Goal: Ask a question

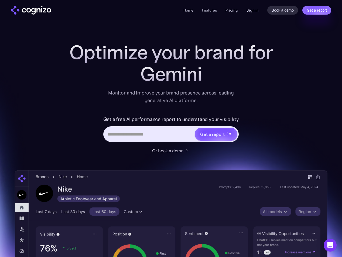
click at [252, 10] on link "Sign in" at bounding box center [253, 10] width 12 height 6
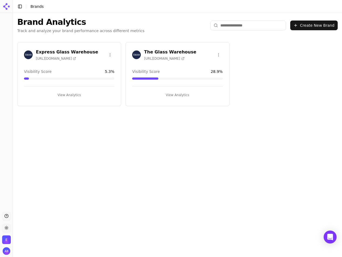
click at [173, 96] on button "View Analytics" at bounding box center [177, 95] width 90 height 9
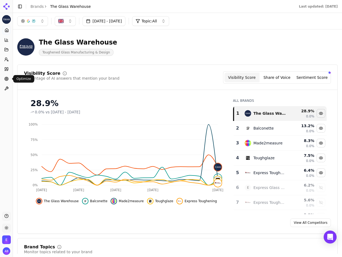
click at [6, 77] on icon at bounding box center [6, 79] width 4 height 4
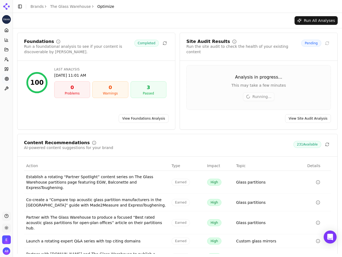
click at [308, 114] on link "View Site Audit Analysis" at bounding box center [308, 118] width 46 height 9
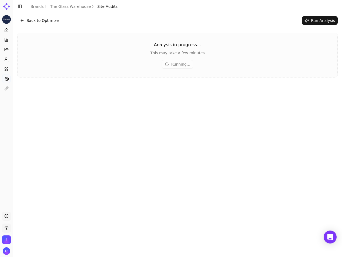
click at [21, 20] on button "Back to Optimize" at bounding box center [39, 20] width 44 height 9
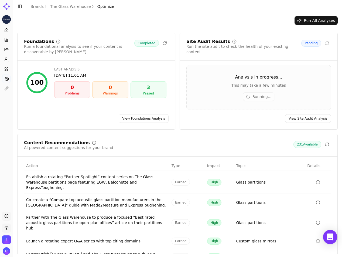
click at [329, 238] on icon "Open Intercom Messenger" at bounding box center [330, 237] width 6 height 7
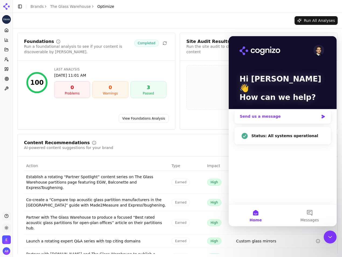
click at [273, 114] on div "Send us a message" at bounding box center [279, 117] width 79 height 6
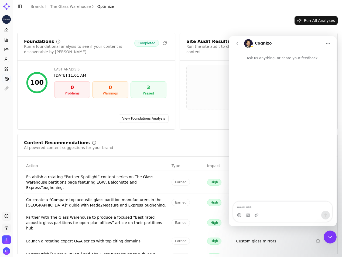
click at [267, 206] on textarea "Message…" at bounding box center [283, 206] width 99 height 9
type textarea "**********"
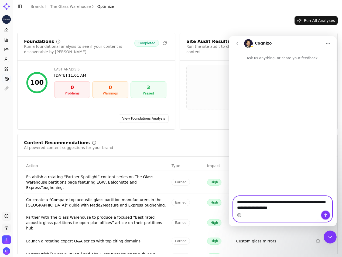
click at [326, 215] on icon "Send a message…" at bounding box center [326, 215] width 4 height 4
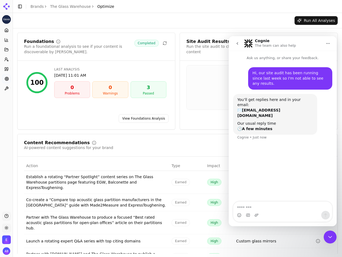
click at [237, 45] on icon "go back" at bounding box center [237, 43] width 4 height 4
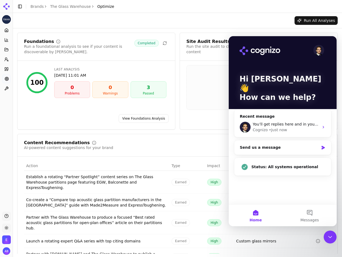
click at [205, 141] on div "Content Recommendations AI-powered content suggestions for your brand 231 Avail…" at bounding box center [177, 146] width 307 height 10
click at [329, 235] on icon "Close Intercom Messenger" at bounding box center [330, 237] width 6 height 6
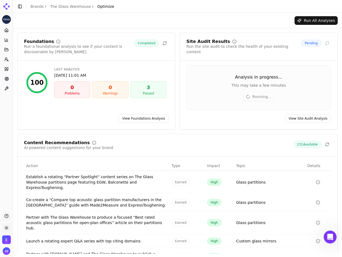
click at [208, 127] on div "Foundations Run a foundational analysis to see if your content is discoverable …" at bounding box center [177, 159] width 321 height 253
click at [198, 125] on div "Foundations Run a foundational analysis to see if your content is discoverable …" at bounding box center [177, 159] width 321 height 253
click at [176, 114] on div "Foundations Run a foundational analysis to see if your content is discoverable …" at bounding box center [177, 81] width 321 height 97
click at [177, 113] on div "Foundations Run a foundational analysis to see if your content is discoverable …" at bounding box center [177, 81] width 321 height 97
click at [177, 100] on div "Foundations Run a foundational analysis to see if your content is discoverable …" at bounding box center [177, 81] width 321 height 97
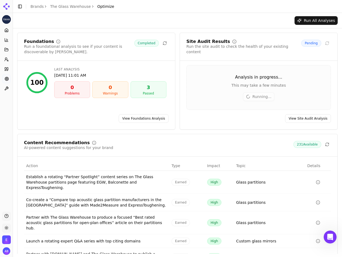
click at [177, 100] on div "Foundations Run a foundational analysis to see if your content is discoverable …" at bounding box center [177, 81] width 321 height 97
